Goal: Transaction & Acquisition: Book appointment/travel/reservation

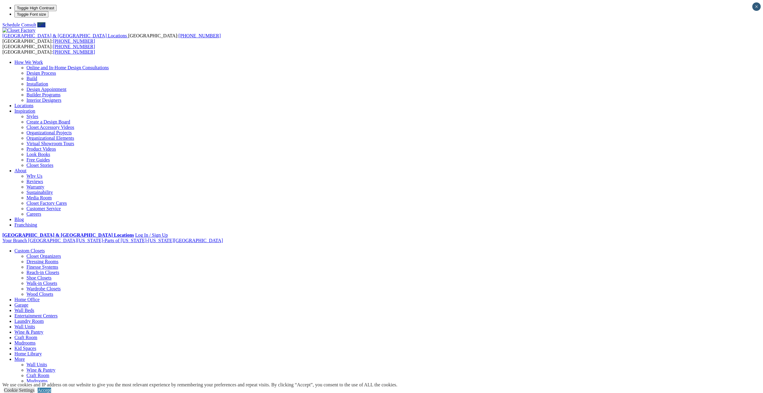
click at [35, 324] on link "Wall Units" at bounding box center [24, 326] width 20 height 5
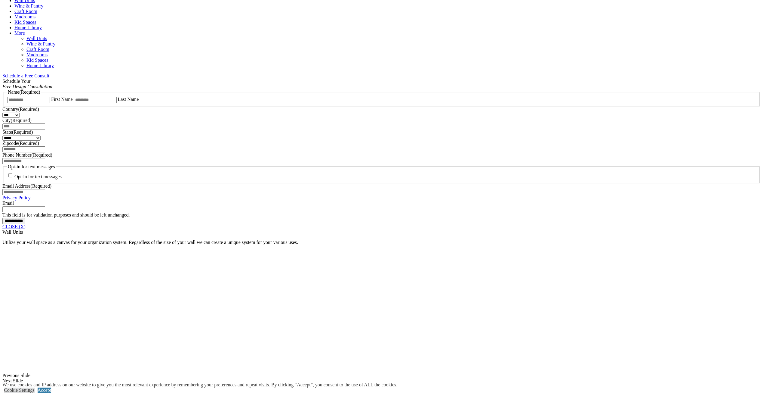
scroll to position [481, 0]
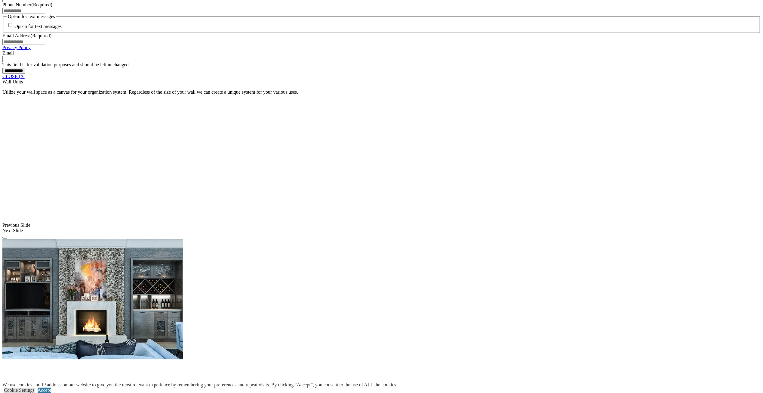
click at [26, 79] on link "CLOSE (X)" at bounding box center [13, 76] width 23 height 5
